Goal: Complete application form

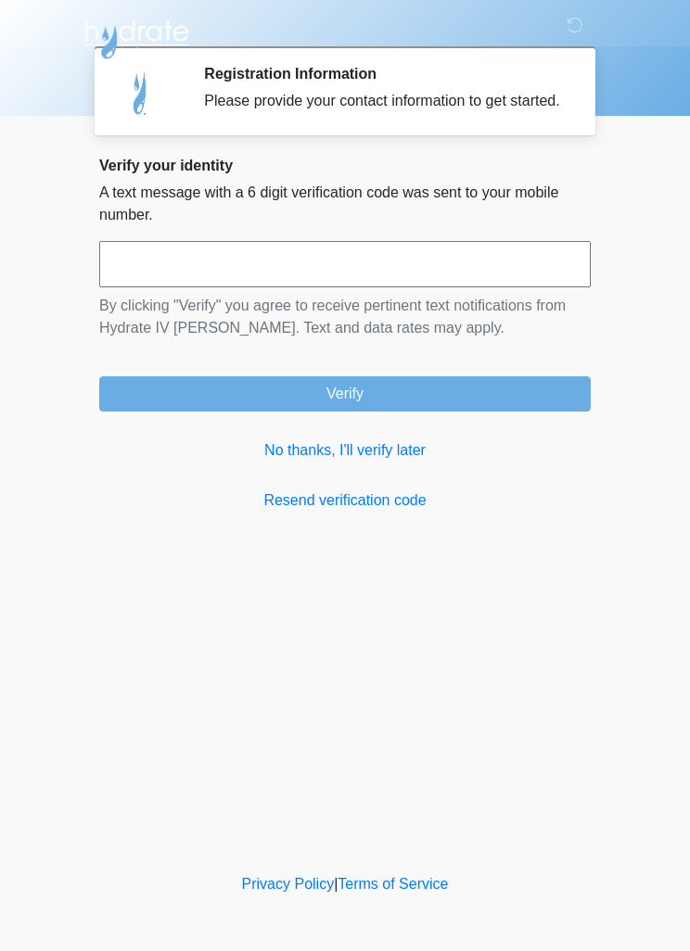
click at [364, 462] on link "No thanks, I'll verify later" at bounding box center [344, 451] width 491 height 22
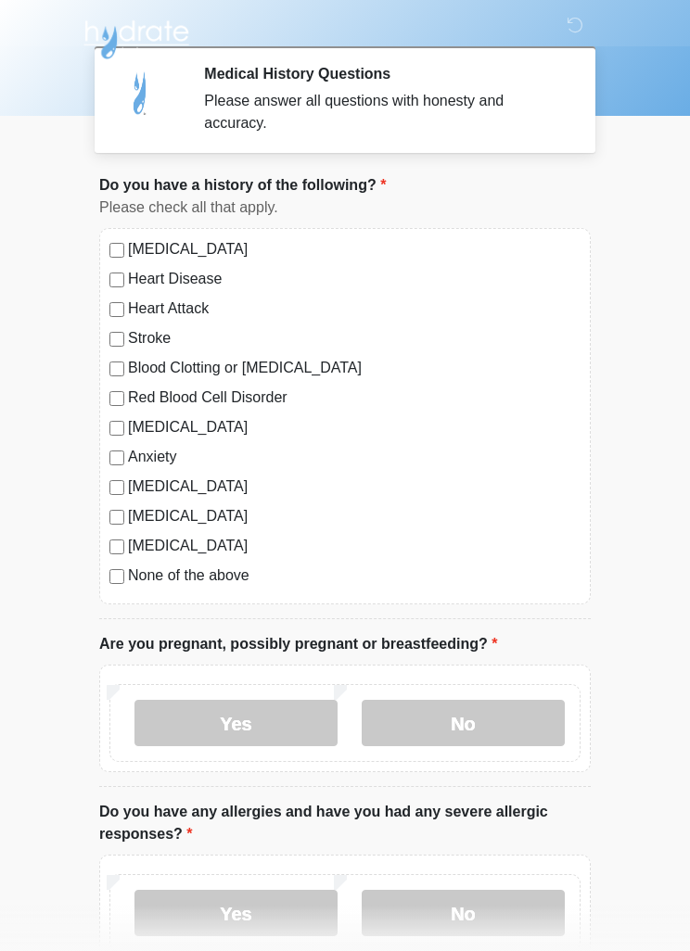
scroll to position [9, 0]
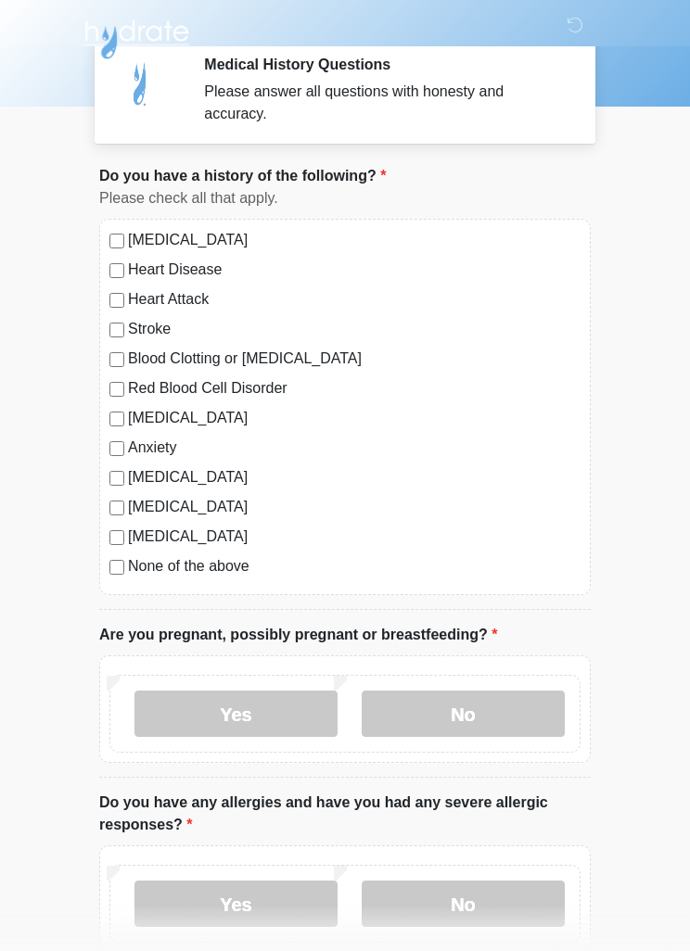
click at [504, 708] on label "No" at bounding box center [463, 714] width 203 height 46
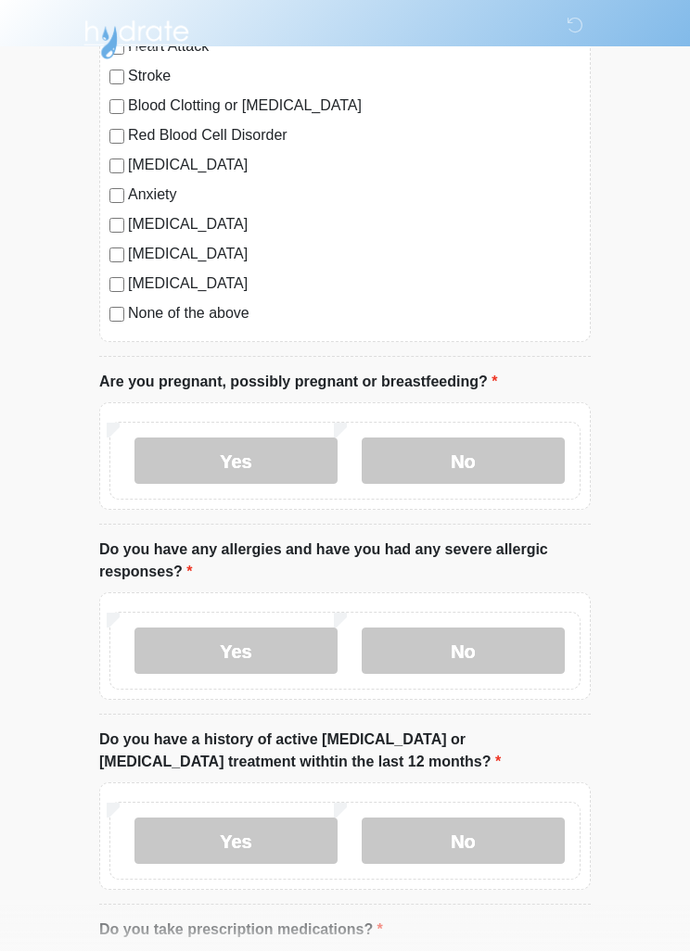
scroll to position [259, 0]
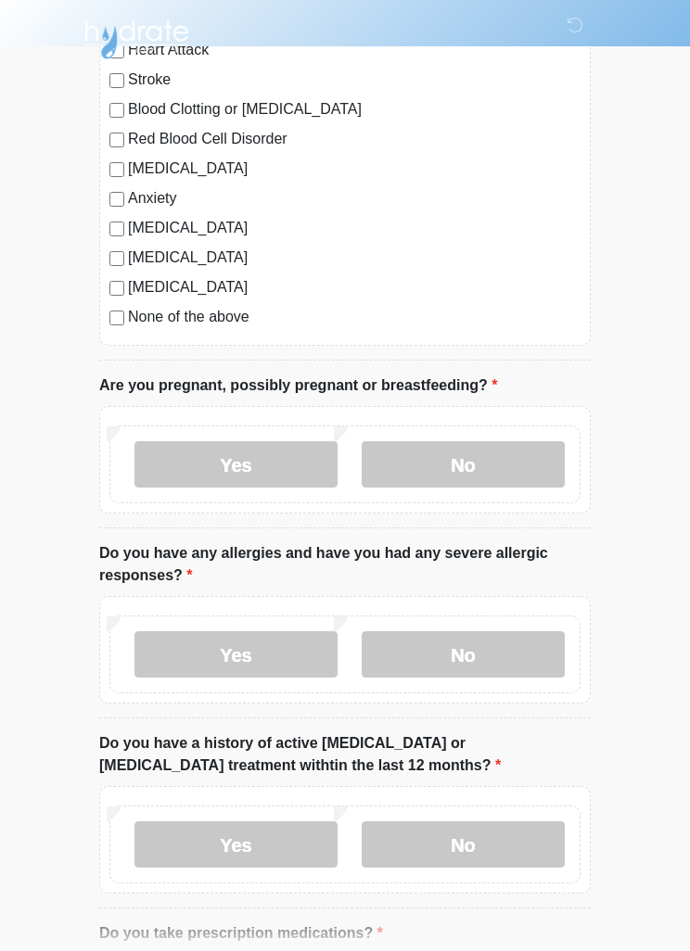
click at [506, 661] on label "No" at bounding box center [463, 654] width 203 height 46
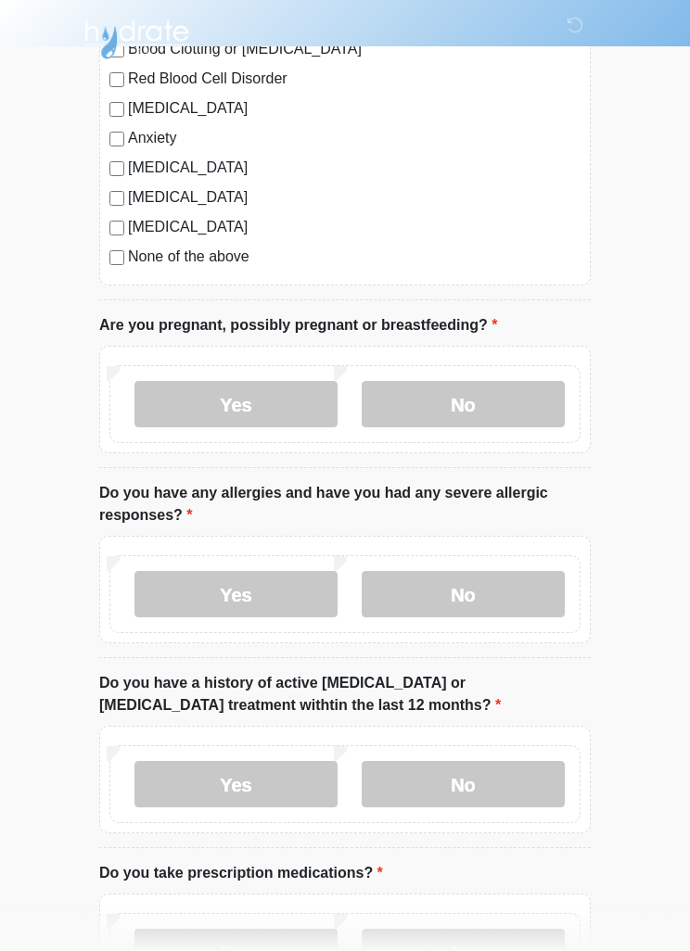
scroll to position [320, 0]
click at [509, 790] on label "No" at bounding box center [463, 783] width 203 height 46
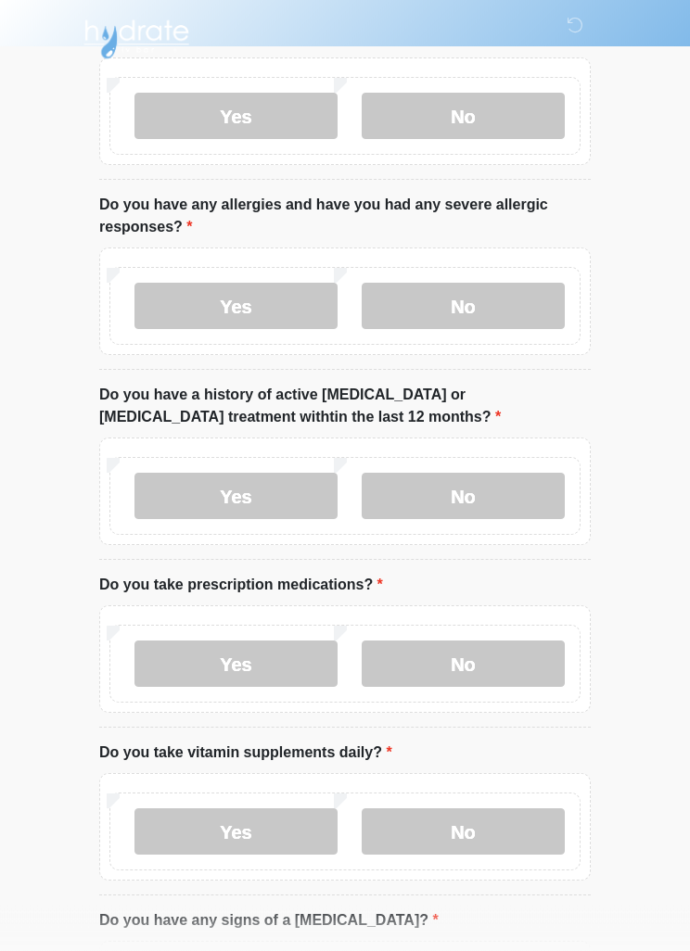
scroll to position [610, 0]
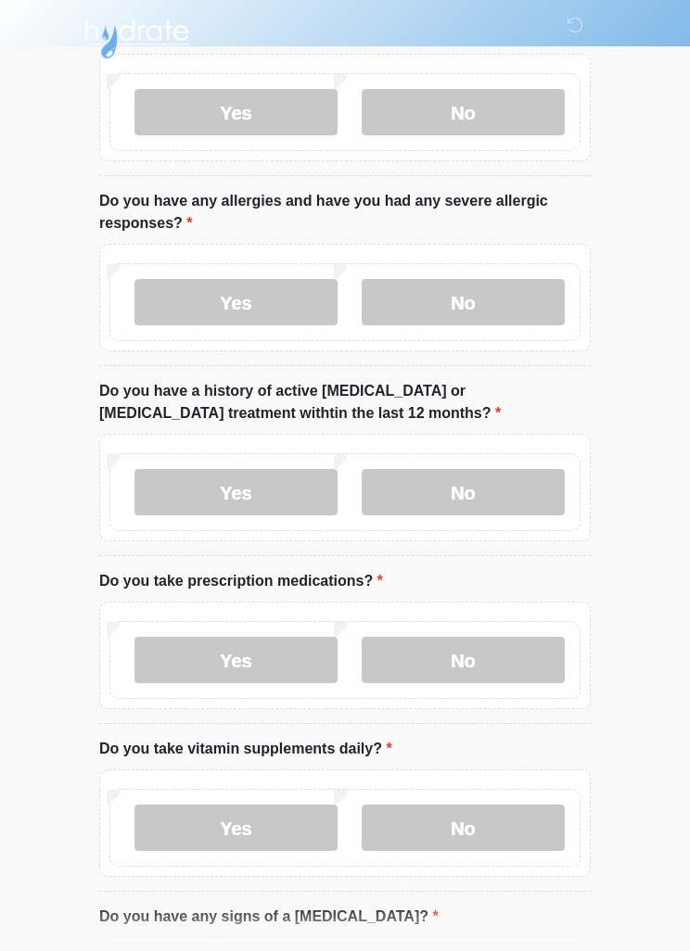
click at [500, 650] on label "No" at bounding box center [463, 661] width 203 height 46
click at [502, 833] on label "No" at bounding box center [463, 828] width 203 height 46
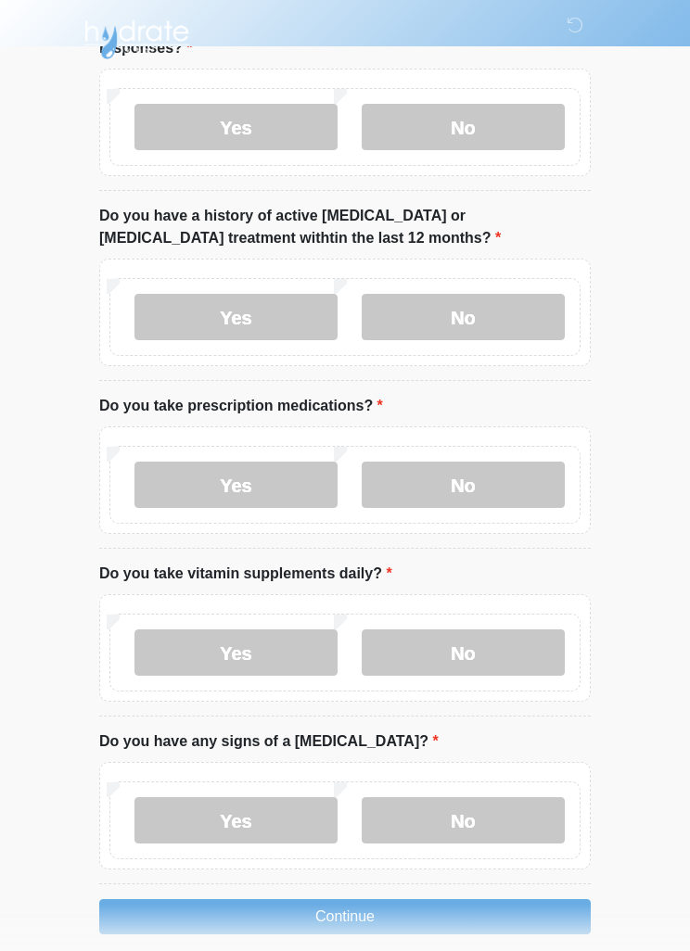
scroll to position [808, 0]
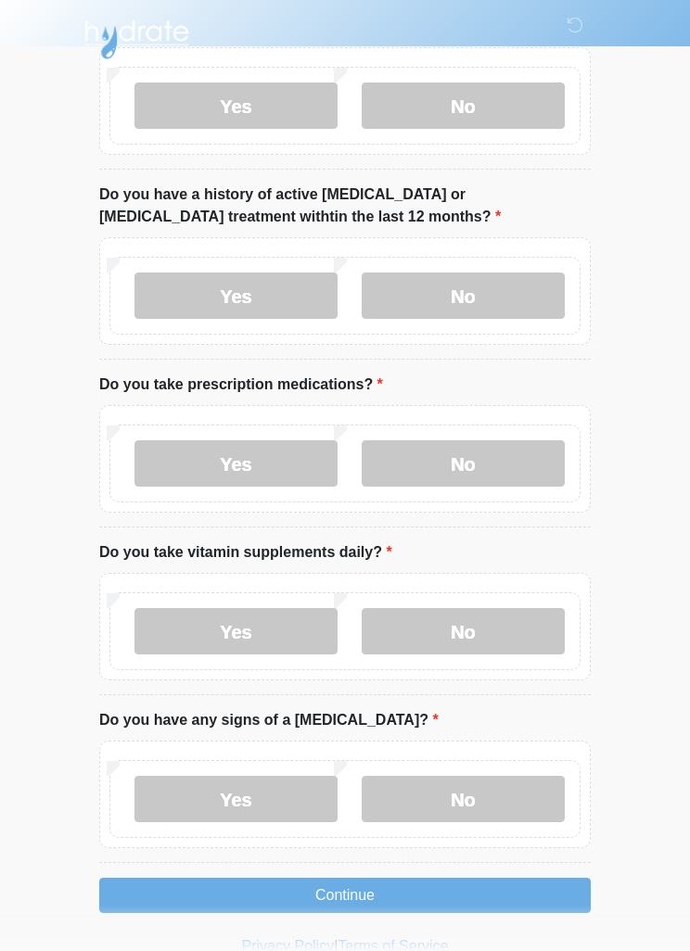
click at [504, 799] on label "No" at bounding box center [463, 799] width 203 height 46
click at [484, 882] on button "Continue" at bounding box center [344, 895] width 491 height 35
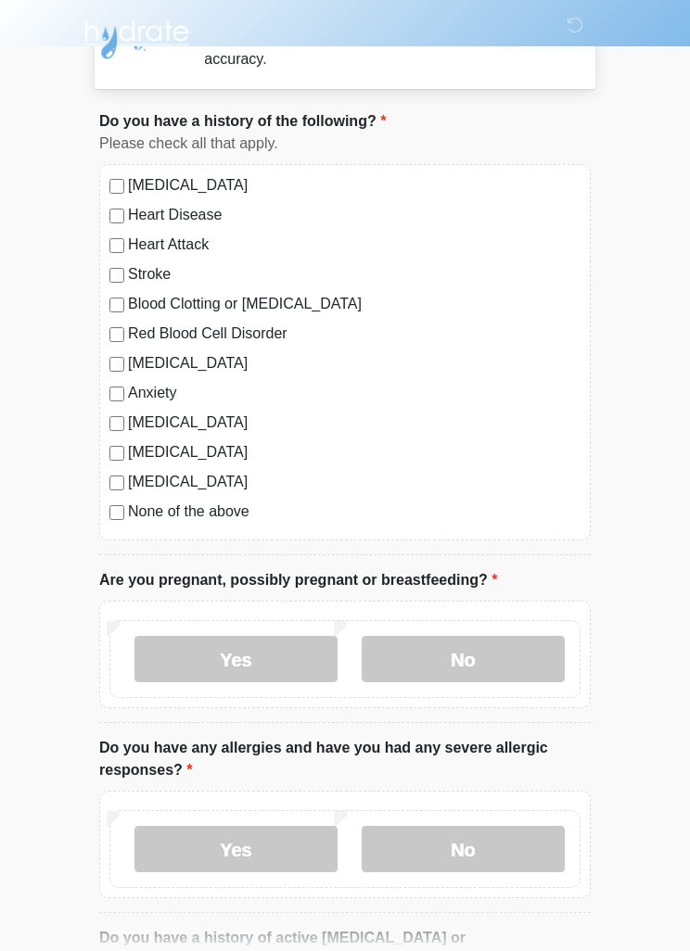
scroll to position [0, 0]
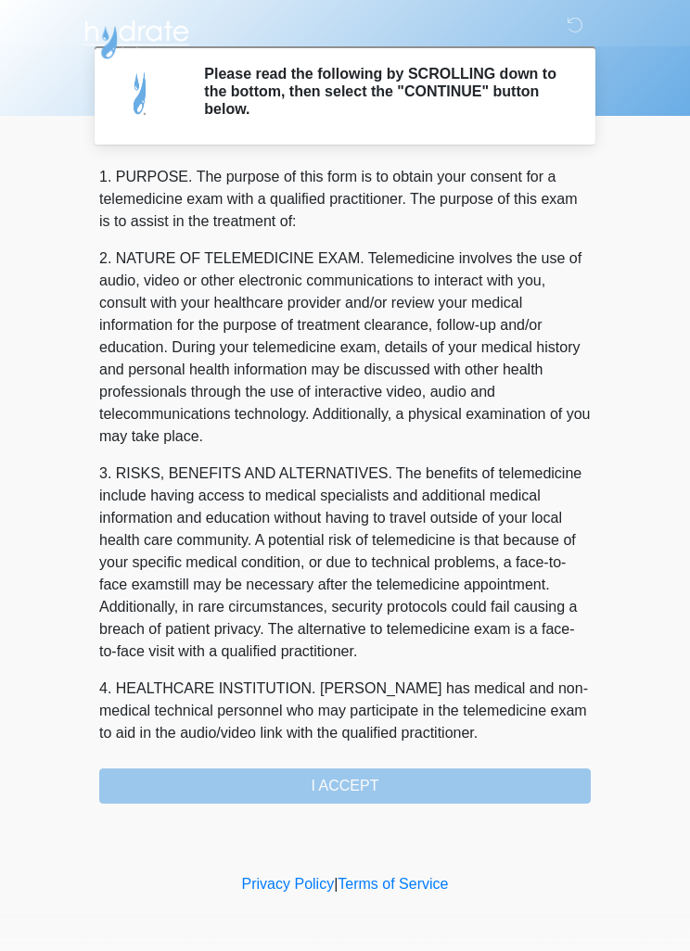
click at [170, 770] on div "1. PURPOSE. The purpose of this form is to obtain your consent for a telemedici…" at bounding box center [344, 485] width 491 height 638
click at [364, 783] on div "1. PURPOSE. The purpose of this form is to obtain your consent for a telemedici…" at bounding box center [344, 485] width 491 height 638
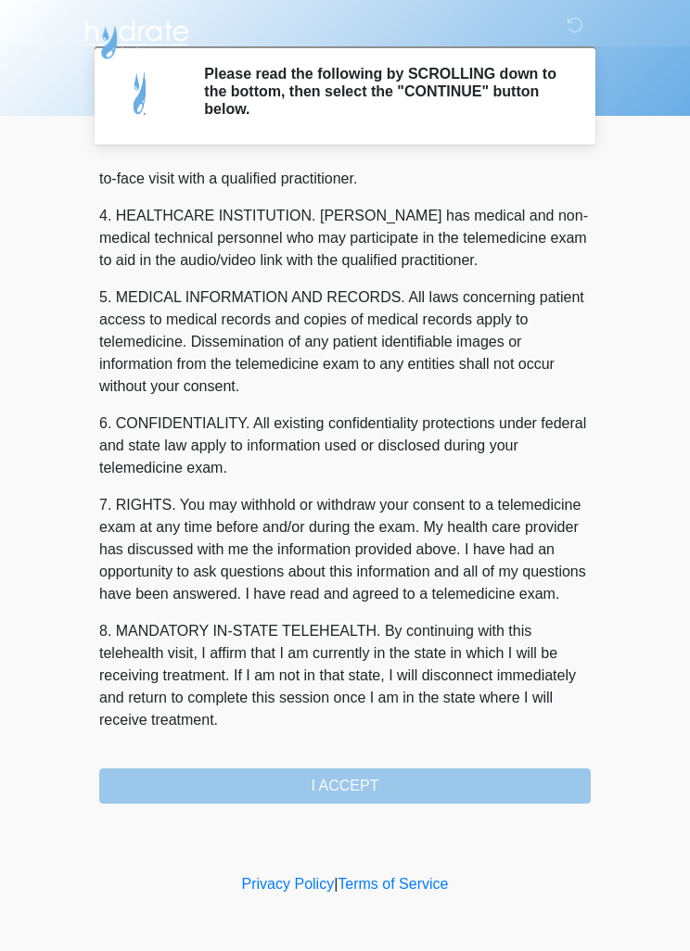
scroll to position [517, 0]
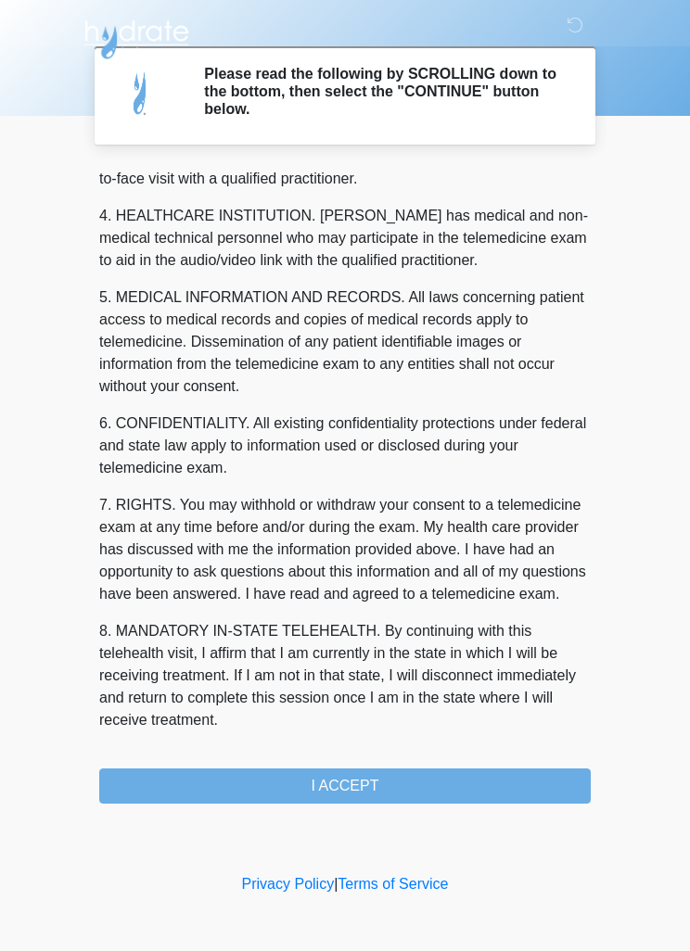
click at [435, 773] on button "I ACCEPT" at bounding box center [344, 786] width 491 height 35
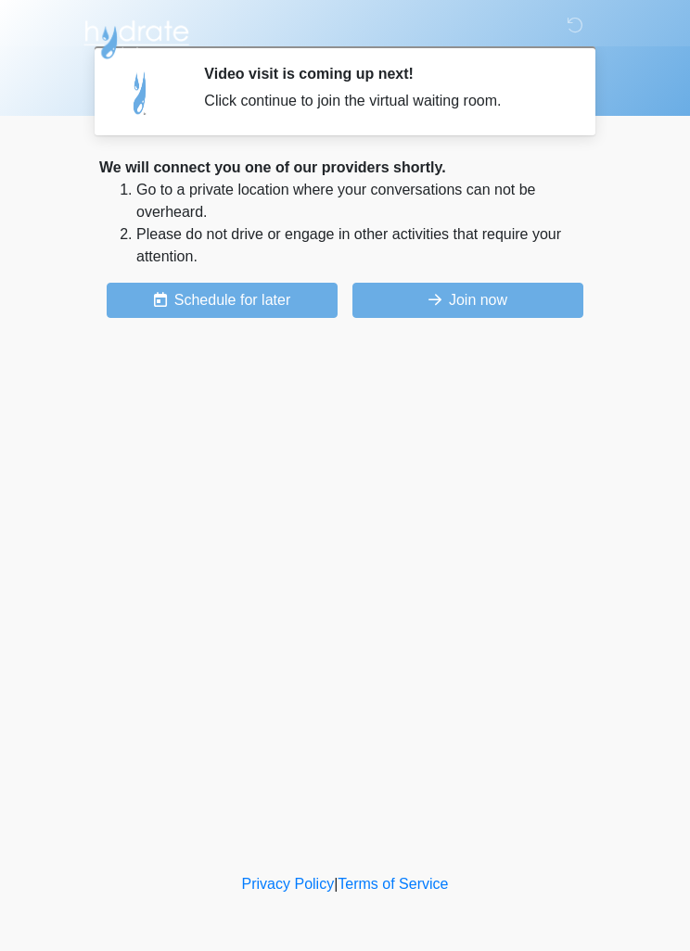
click at [489, 287] on button "Join now" at bounding box center [467, 300] width 231 height 35
